Goal: Information Seeking & Learning: Learn about a topic

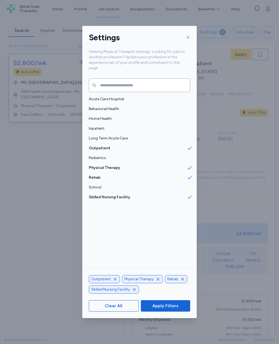
scroll to position [1, 0]
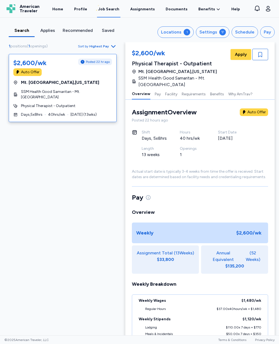
click at [189, 33] on div "1" at bounding box center [187, 32] width 7 height 7
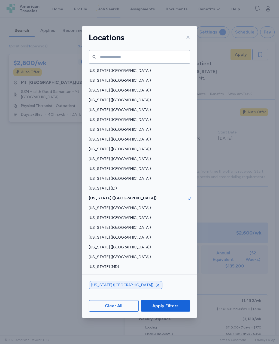
click at [156, 288] on icon "button" at bounding box center [158, 285] width 4 height 4
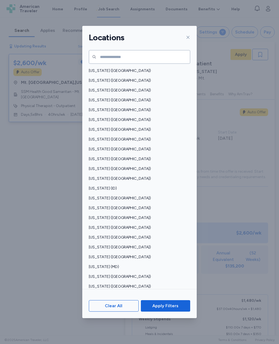
click at [175, 309] on span "Apply Filters" at bounding box center [165, 306] width 26 height 7
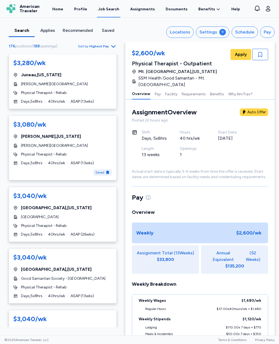
click at [106, 46] on span "Highest Pay" at bounding box center [99, 46] width 20 height 4
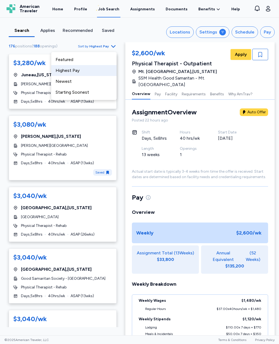
click at [90, 70] on div "Highest Pay" at bounding box center [83, 70] width 65 height 11
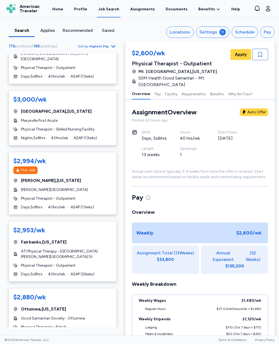
scroll to position [364, 0]
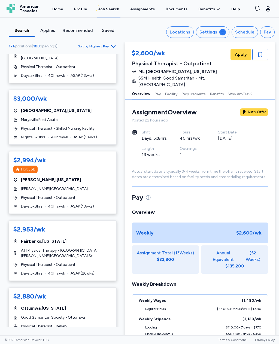
click at [97, 288] on div "$2,880/wk [GEOGRAPHIC_DATA] , [US_STATE] Good Samaritan Society - [GEOGRAPHIC_D…" at bounding box center [63, 315] width 108 height 55
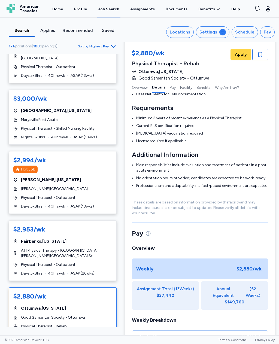
scroll to position [132, 0]
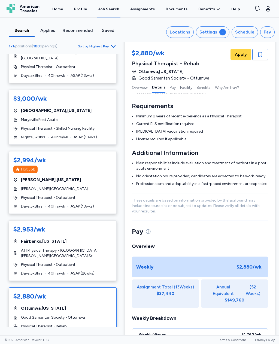
click at [262, 55] on icon "button" at bounding box center [260, 54] width 4 height 5
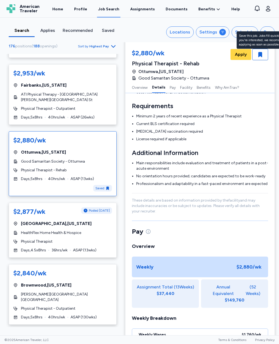
scroll to position [521, 0]
click at [98, 292] on div "[PERSON_NAME][GEOGRAPHIC_DATA] [GEOGRAPHIC_DATA]" at bounding box center [62, 297] width 99 height 11
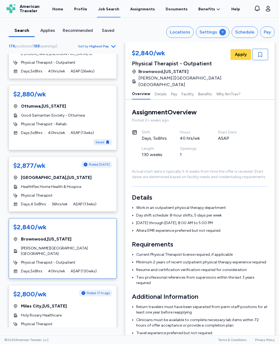
scroll to position [567, 0]
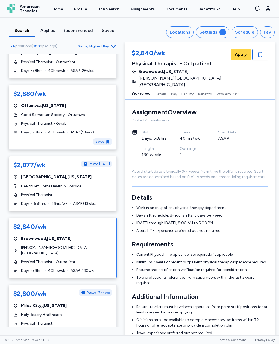
click at [102, 321] on div "Physical Therapist" at bounding box center [62, 323] width 99 height 5
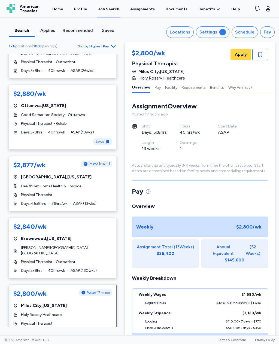
click at [168, 89] on button "Facility" at bounding box center [171, 86] width 12 height 11
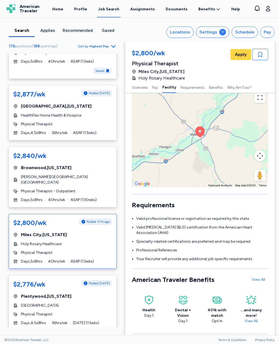
scroll to position [639, 0]
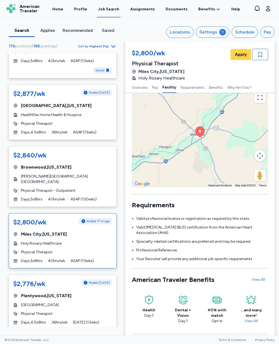
click at [102, 275] on div "$2,776/wk Posted [DATE] [GEOGRAPHIC_DATA] , [US_STATE][GEOGRAPHIC_DATA] Physica…" at bounding box center [63, 302] width 108 height 55
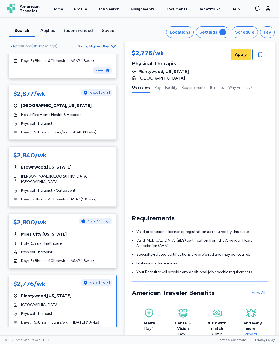
scroll to position [1, 0]
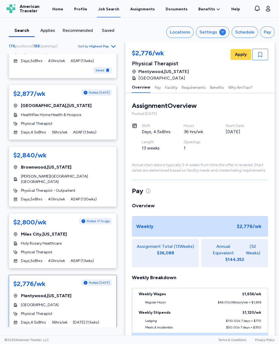
click at [171, 91] on button "Facility" at bounding box center [171, 86] width 12 height 11
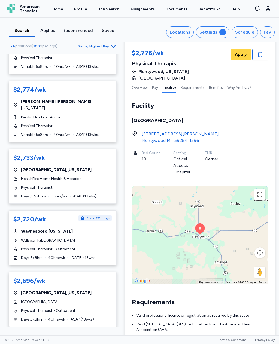
scroll to position [955, 0]
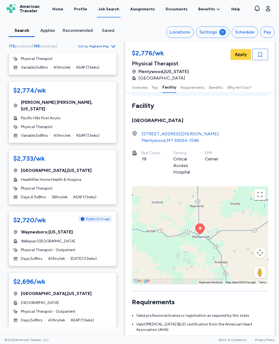
click at [95, 300] on div "[GEOGRAPHIC_DATA]" at bounding box center [62, 302] width 99 height 5
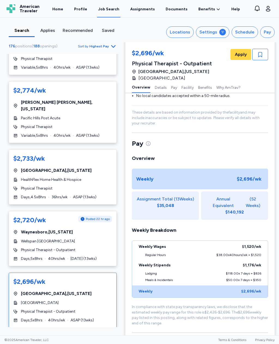
scroll to position [1, 0]
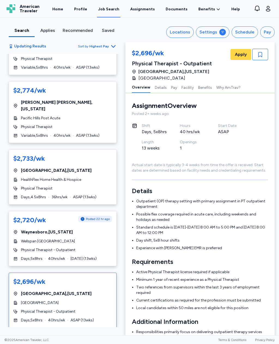
click at [2, 150] on div "Updating Results Sort by Highest Pay $3,280/wk [GEOGRAPHIC_DATA] , [US_STATE] […" at bounding box center [62, 185] width 125 height 285
